Goal: Information Seeking & Learning: Learn about a topic

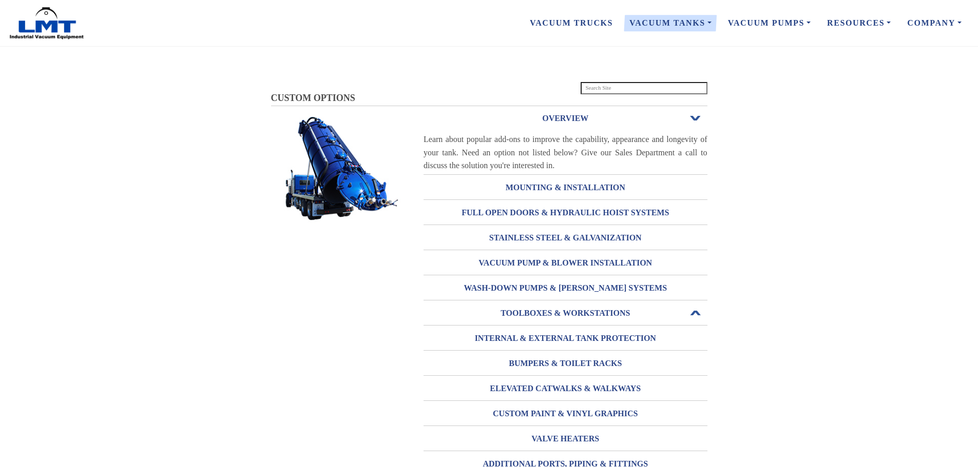
scroll to position [120, 0]
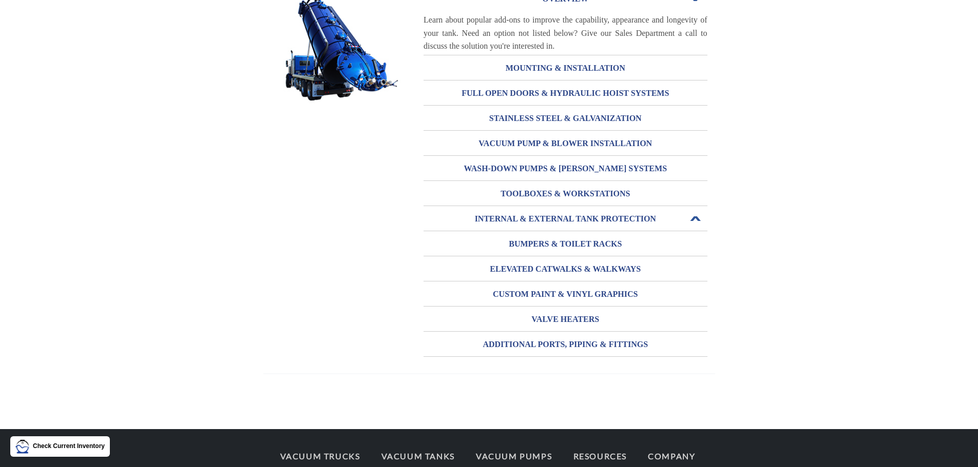
click at [505, 220] on h3 "INTERNAL & EXTERNAL TANK PROTECTION" at bounding box center [565, 219] width 284 height 16
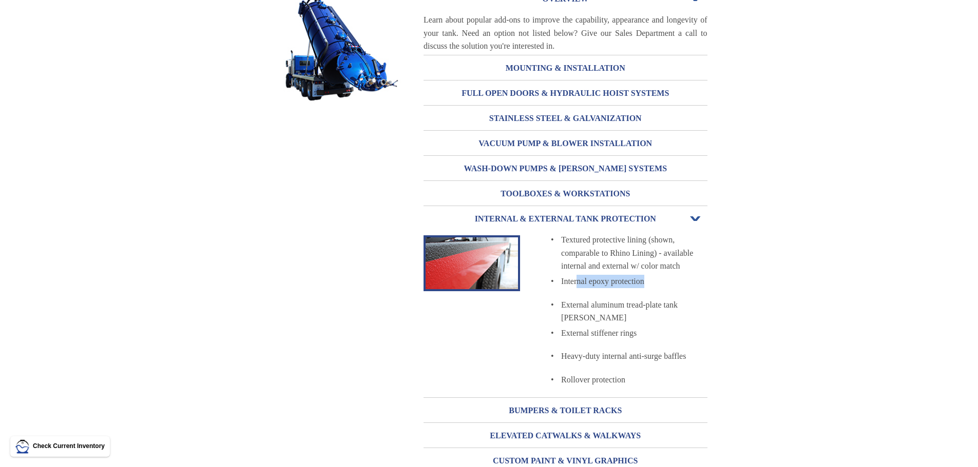
drag, startPoint x: 647, startPoint y: 284, endPoint x: 576, endPoint y: 281, distance: 71.4
click at [576, 281] on div "Internal epoxy protection" at bounding box center [634, 281] width 146 height 13
click at [387, 281] on div "OVERVIEW Open or Close Learn about popular add-ons to improve the capability, a…" at bounding box center [489, 255] width 436 height 537
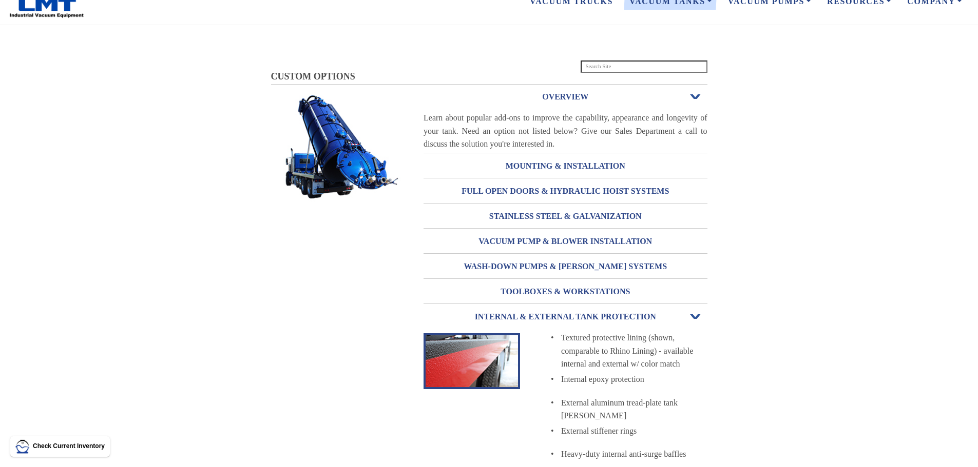
scroll to position [0, 0]
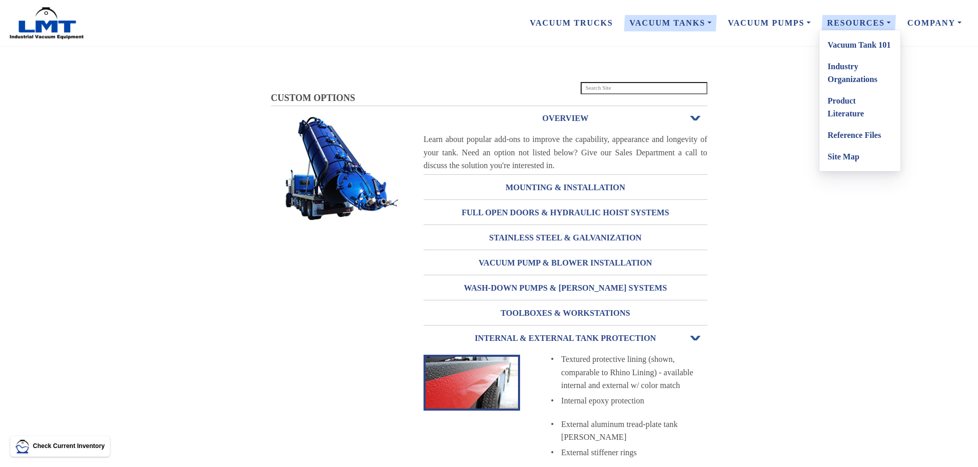
click at [840, 42] on link "Vacuum Tank 101" at bounding box center [859, 45] width 81 height 22
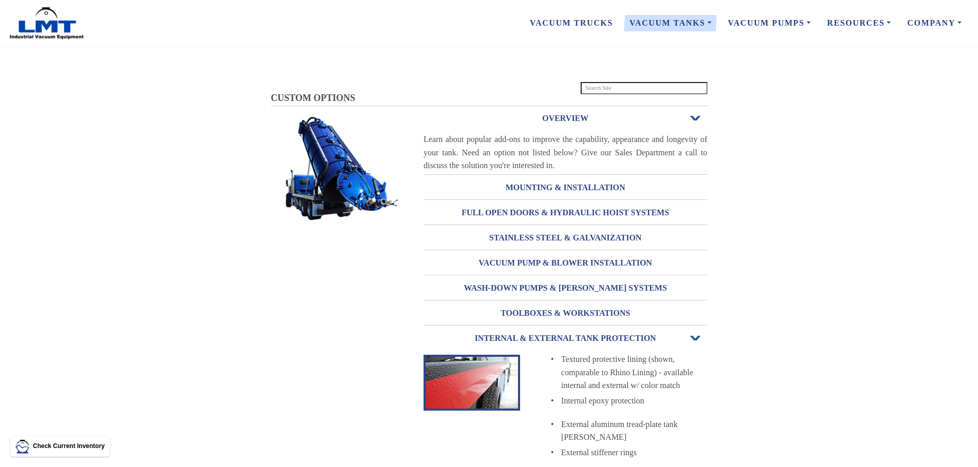
click at [534, 337] on h3 "INTERNAL & EXTERNAL TANK PROTECTION" at bounding box center [565, 338] width 284 height 16
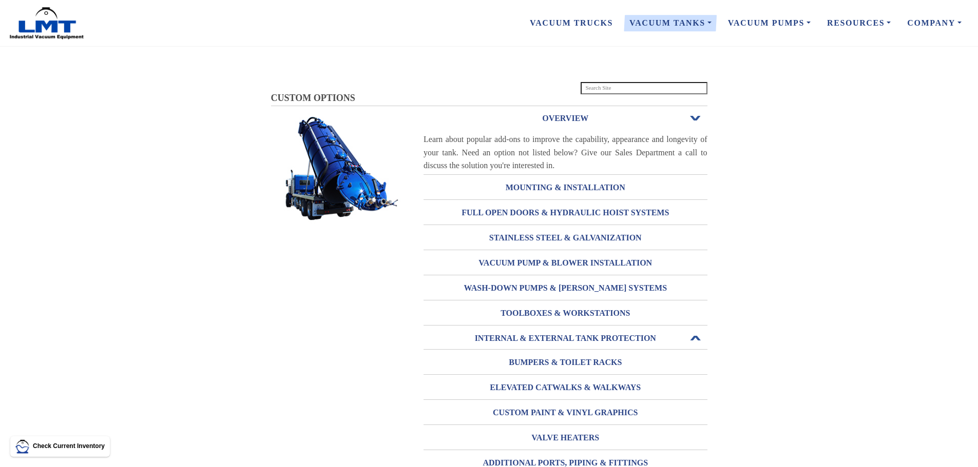
click at [534, 337] on h3 "INTERNAL & EXTERNAL TANK PROTECTION" at bounding box center [565, 338] width 284 height 16
